Goal: Find specific page/section

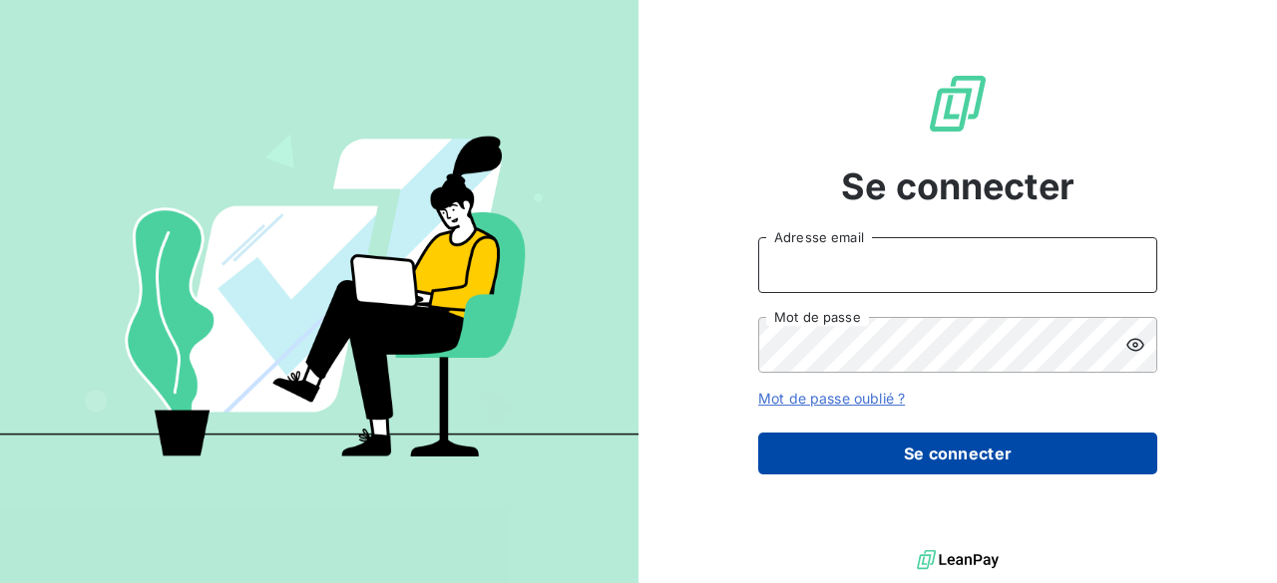
type input "[PERSON_NAME][EMAIL_ADDRESS][DOMAIN_NAME]"
click at [895, 460] on button "Se connecter" at bounding box center [957, 454] width 399 height 42
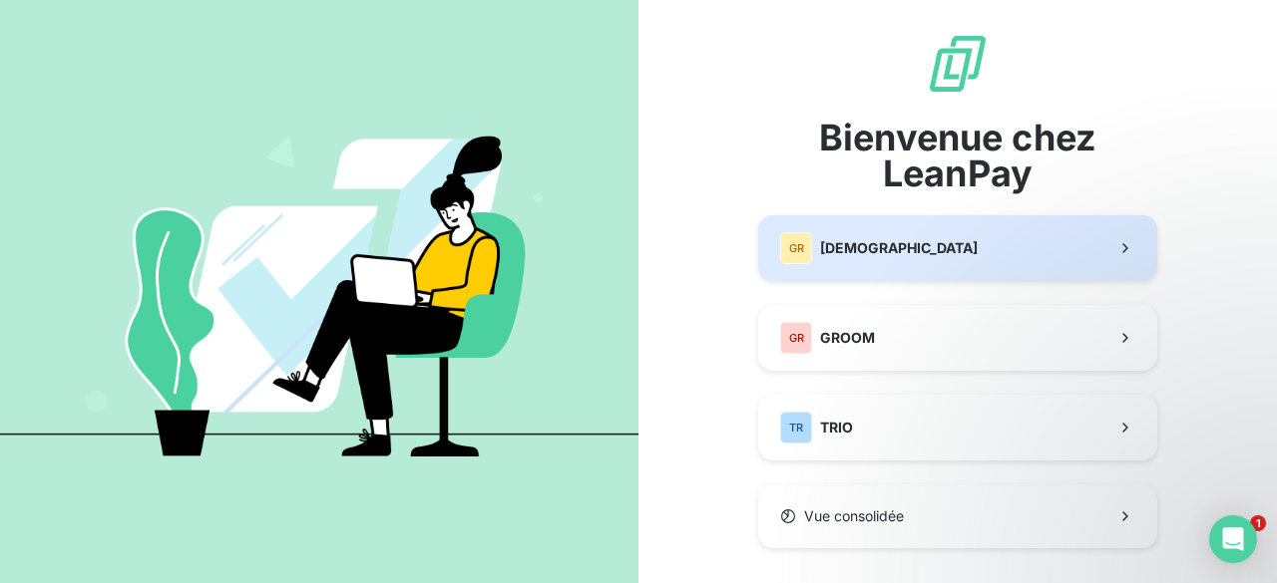
click at [852, 262] on div "GR GREENWISHES" at bounding box center [878, 248] width 197 height 32
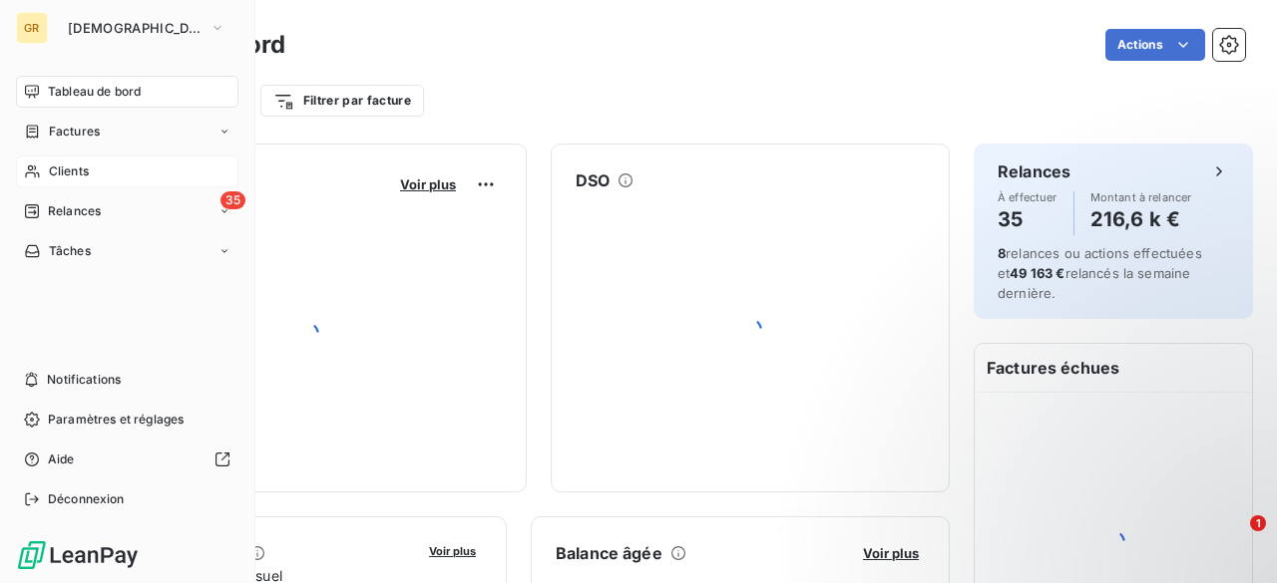
click at [68, 174] on span "Clients" at bounding box center [69, 172] width 40 height 18
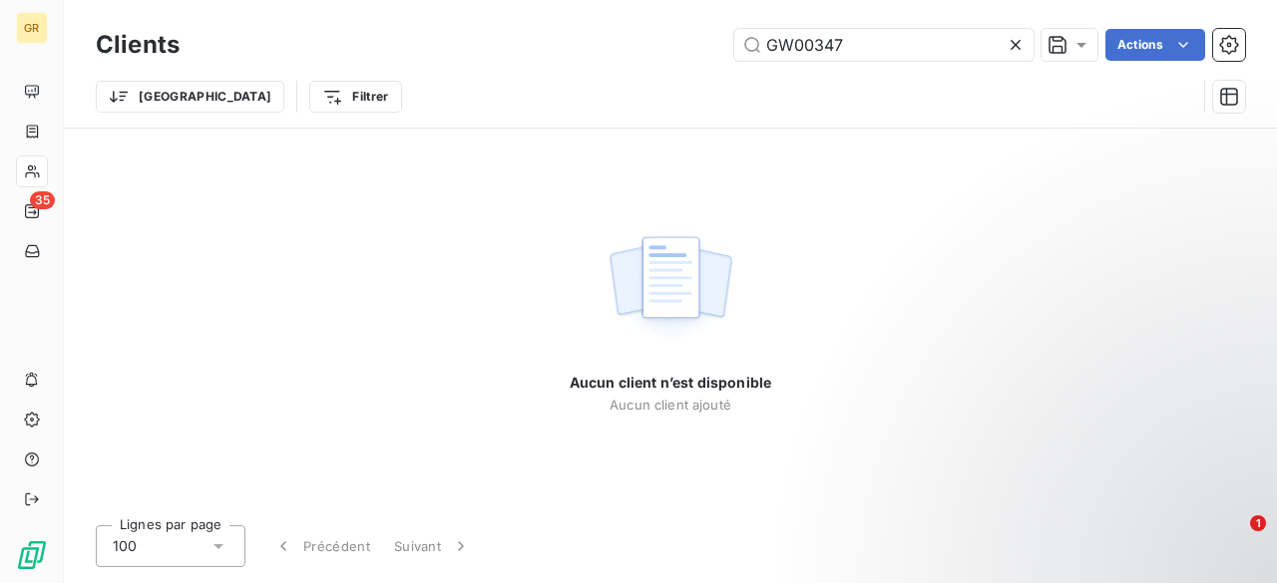
type input "GW00347"
